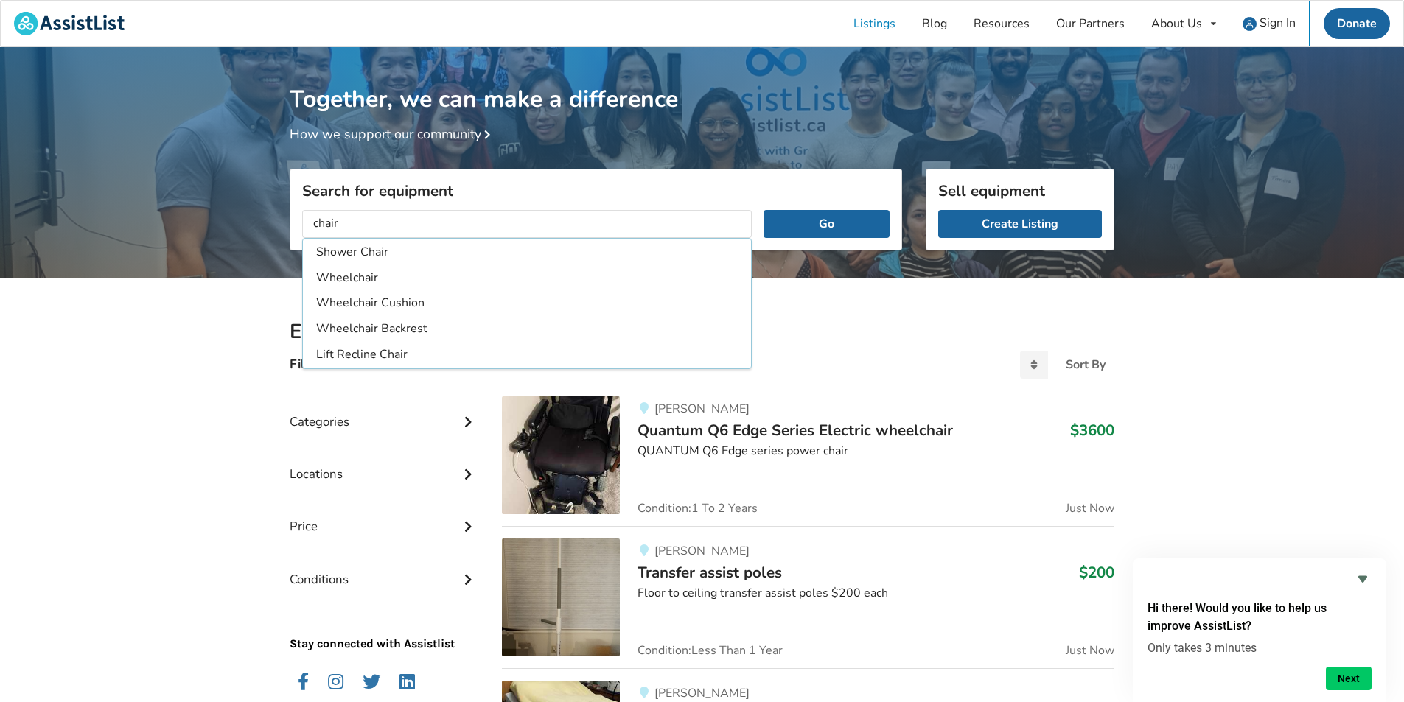
type input "chair"
click at [763, 210] on button "Go" at bounding box center [826, 224] width 126 height 28
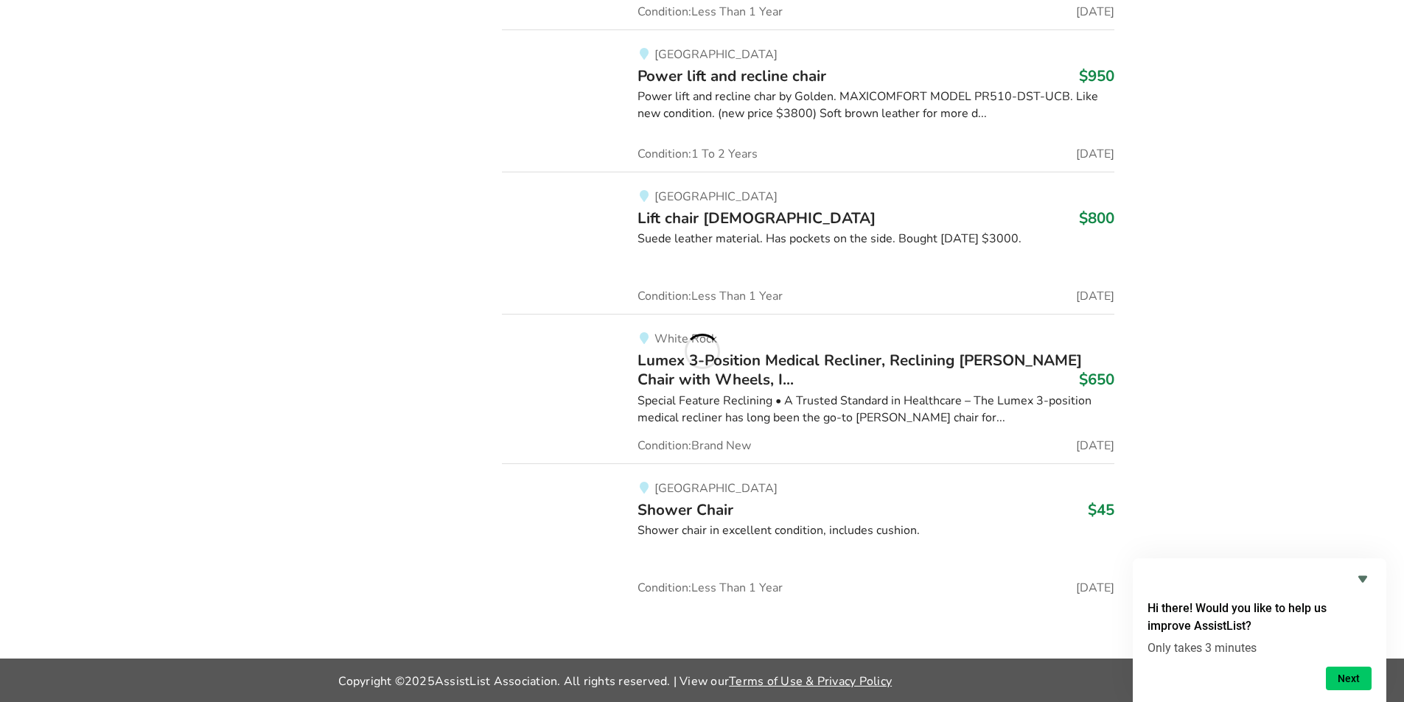
scroll to position [2785, 0]
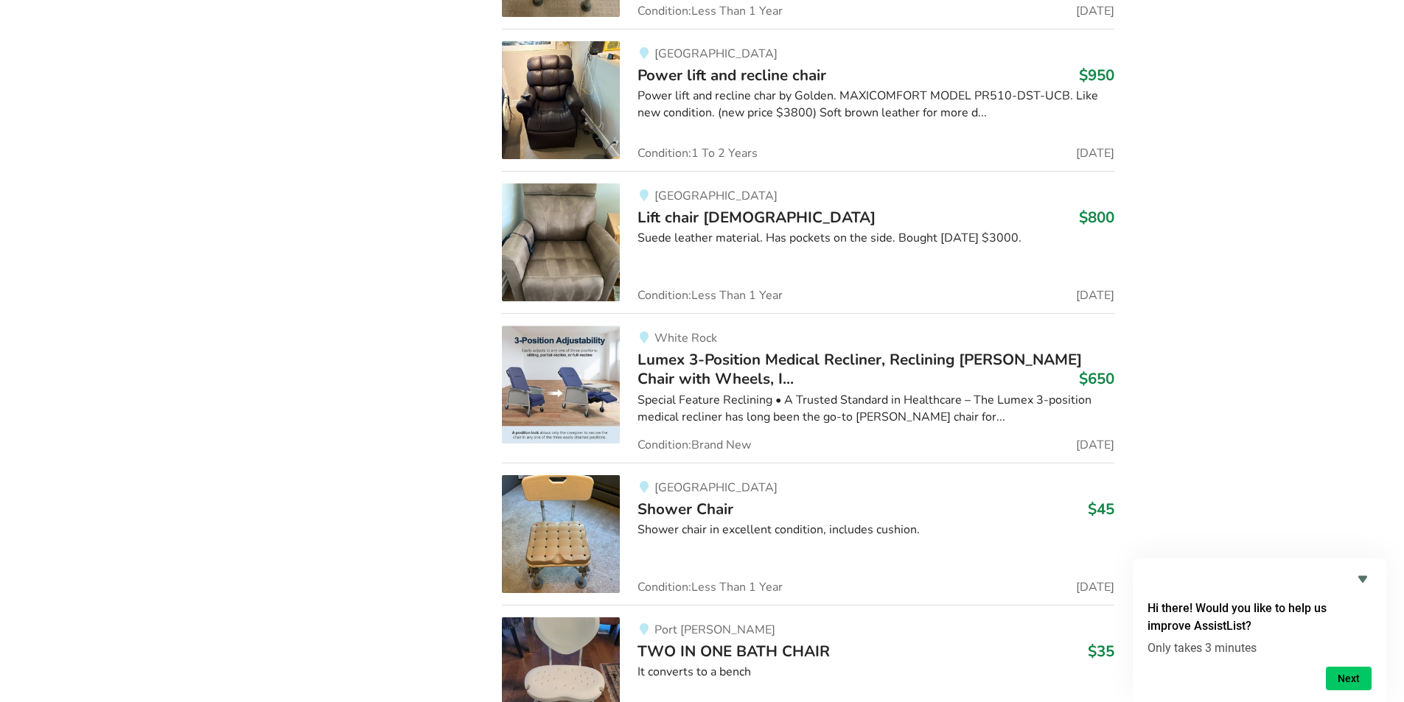
click at [760, 224] on span "Lift chair [DEMOGRAPHIC_DATA]" at bounding box center [756, 217] width 238 height 21
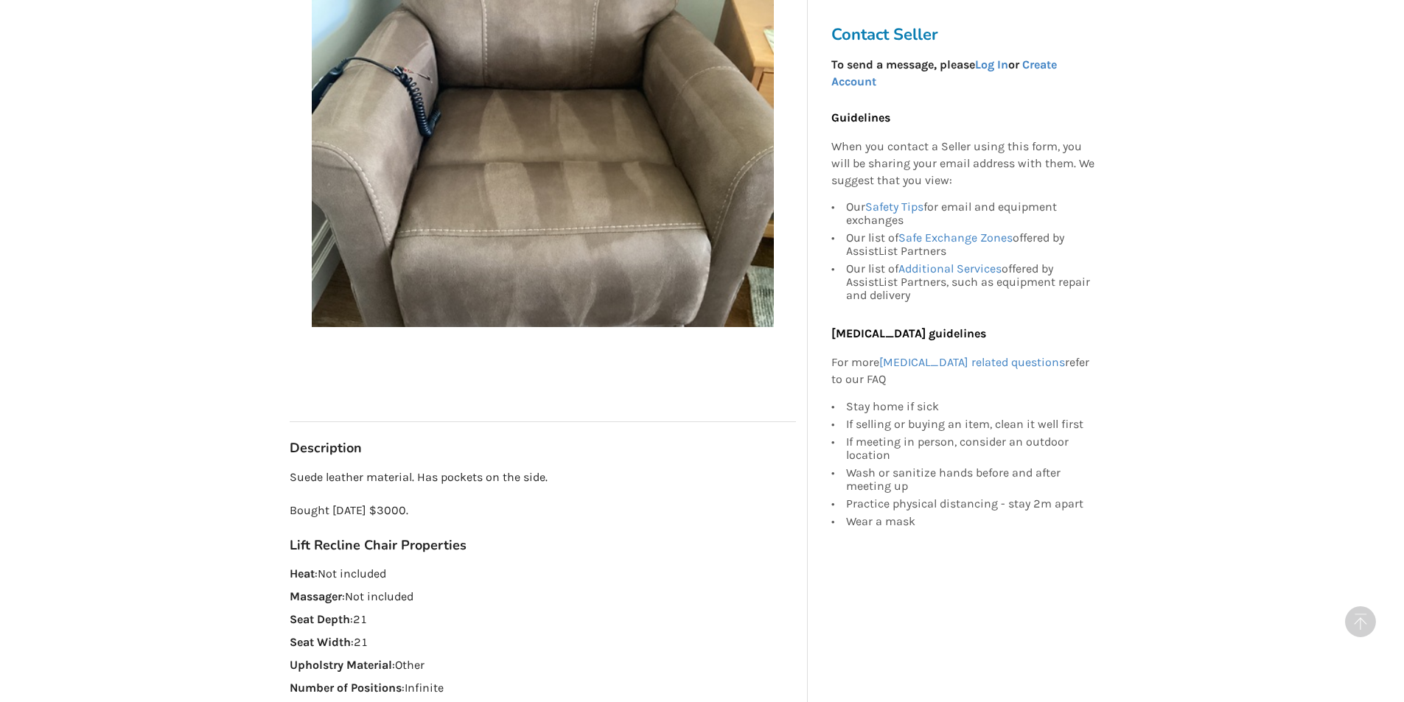
scroll to position [516, 0]
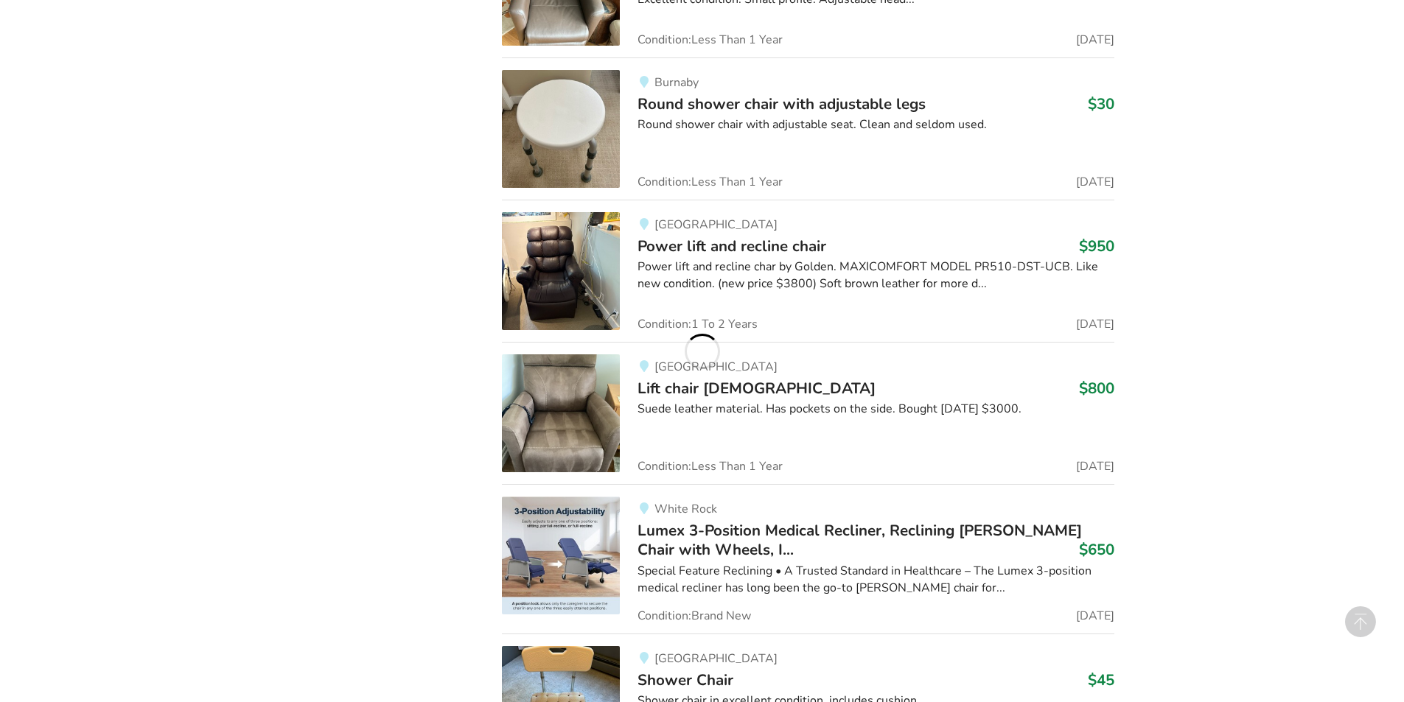
scroll to position [2711, 0]
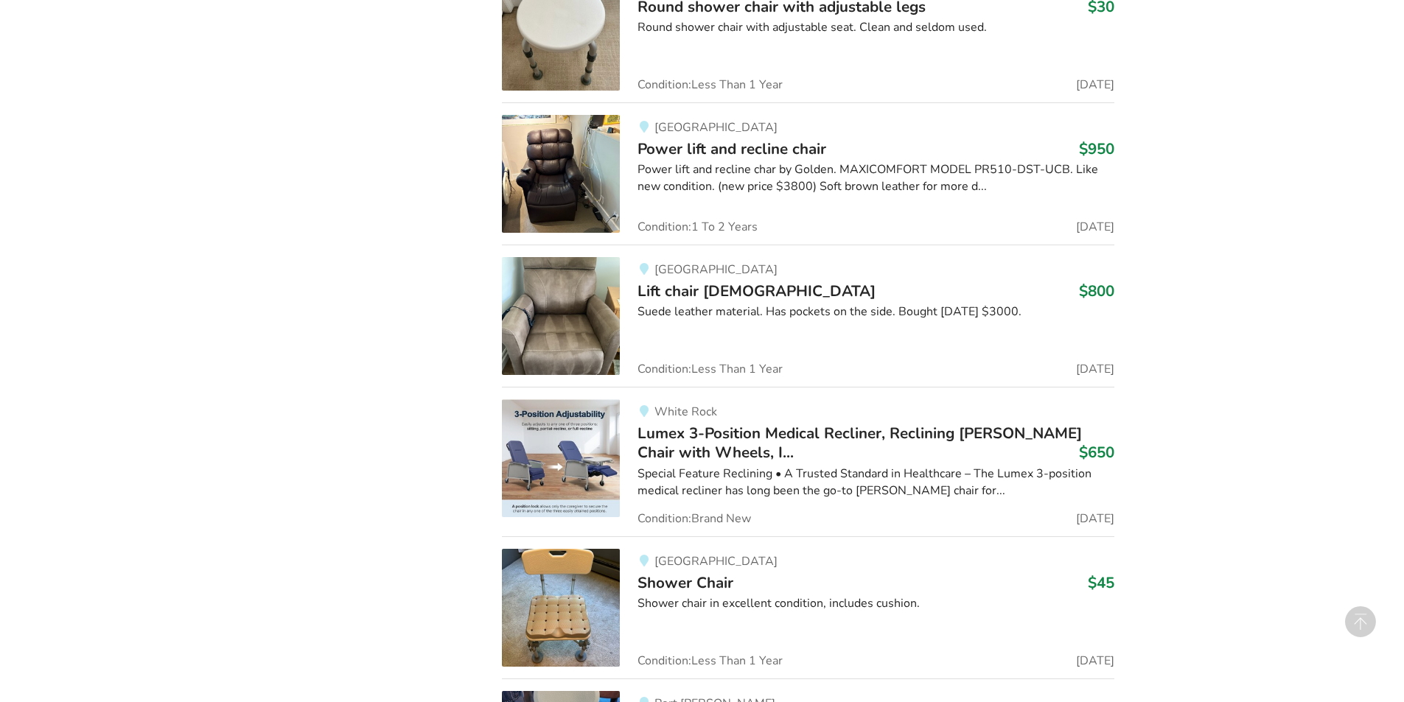
click at [763, 437] on span "Lumex 3-Position Medical Recliner, Reclining [PERSON_NAME] Chair with Wheels, I…" at bounding box center [859, 443] width 444 height 40
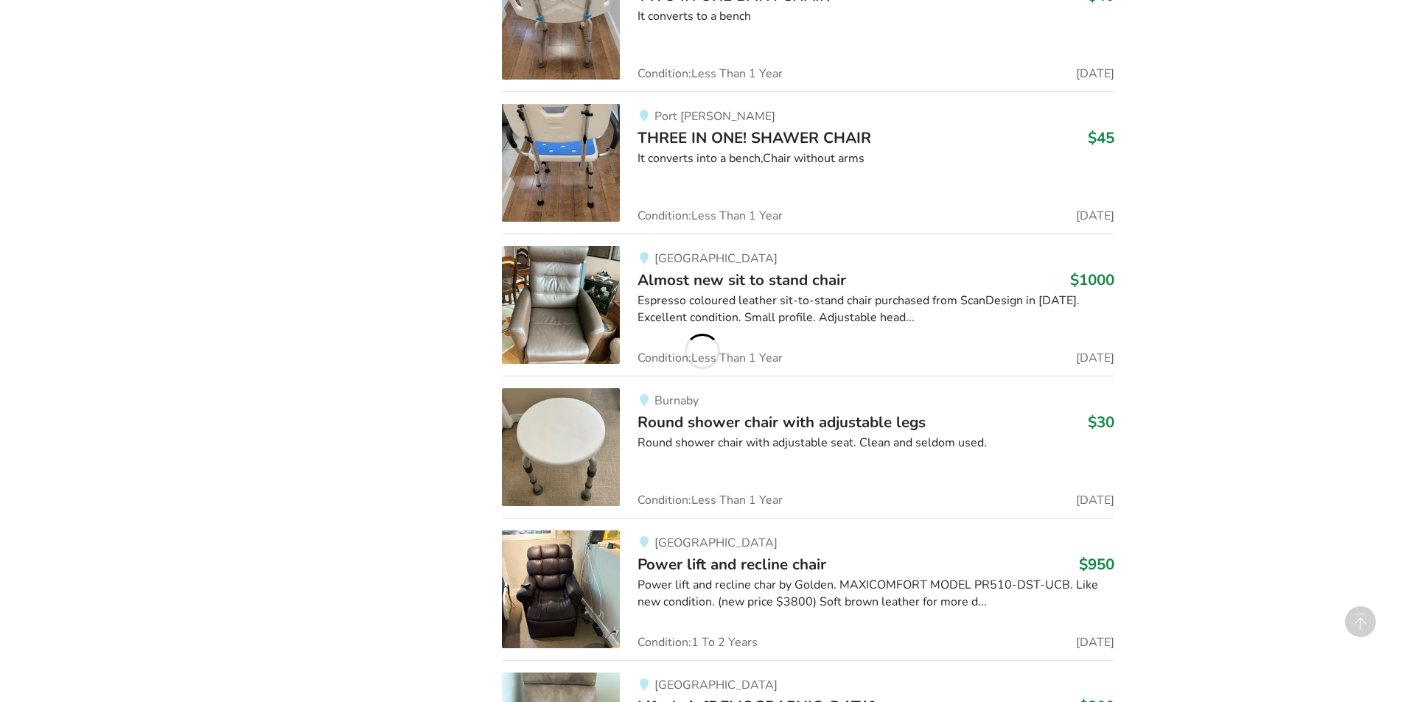
scroll to position [2269, 0]
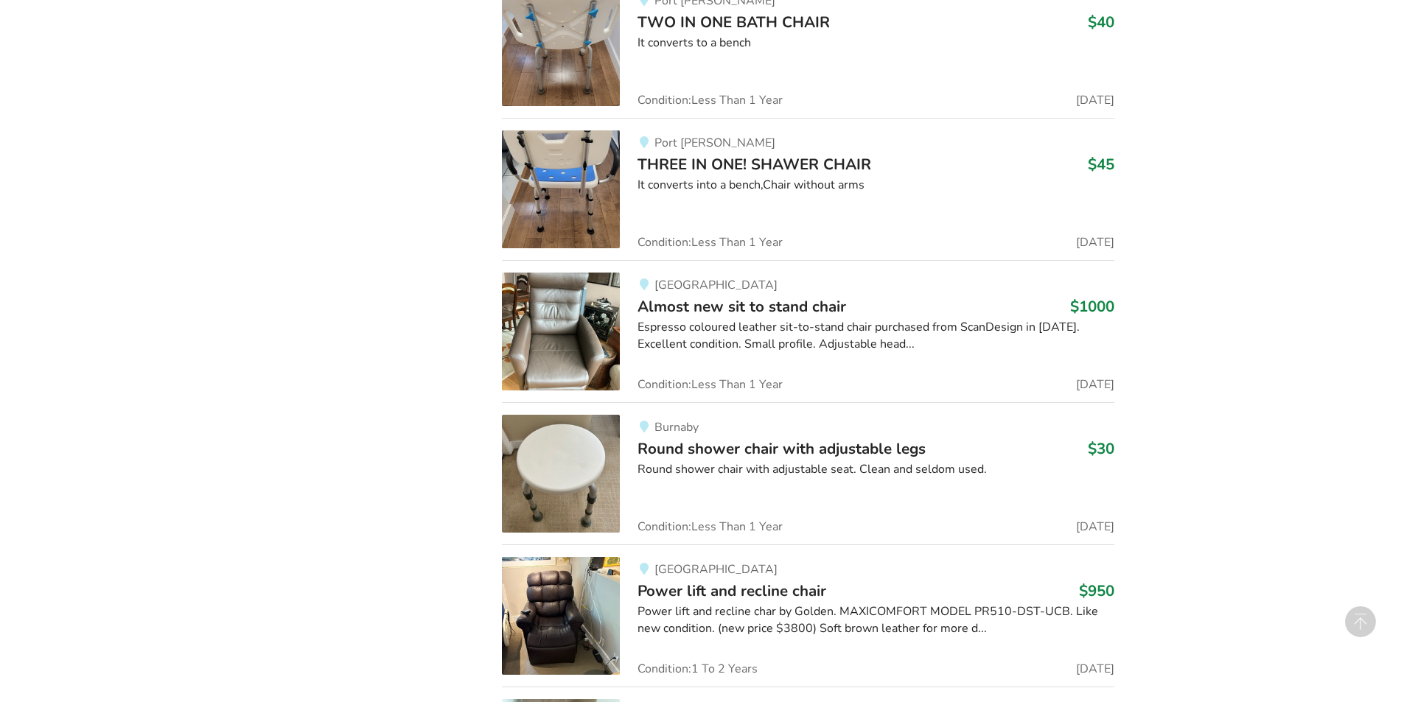
click at [743, 318] on div "New Westminster Almost new sit to stand chair $1000 Espresso coloured leather s…" at bounding box center [867, 332] width 494 height 118
